Goal: Information Seeking & Learning: Find specific fact

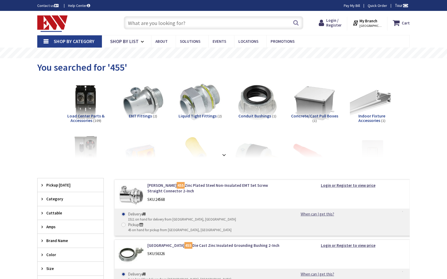
type input "Thomas [STREET_ADDRESS][US_STATE]"
